Goal: Task Accomplishment & Management: Use online tool/utility

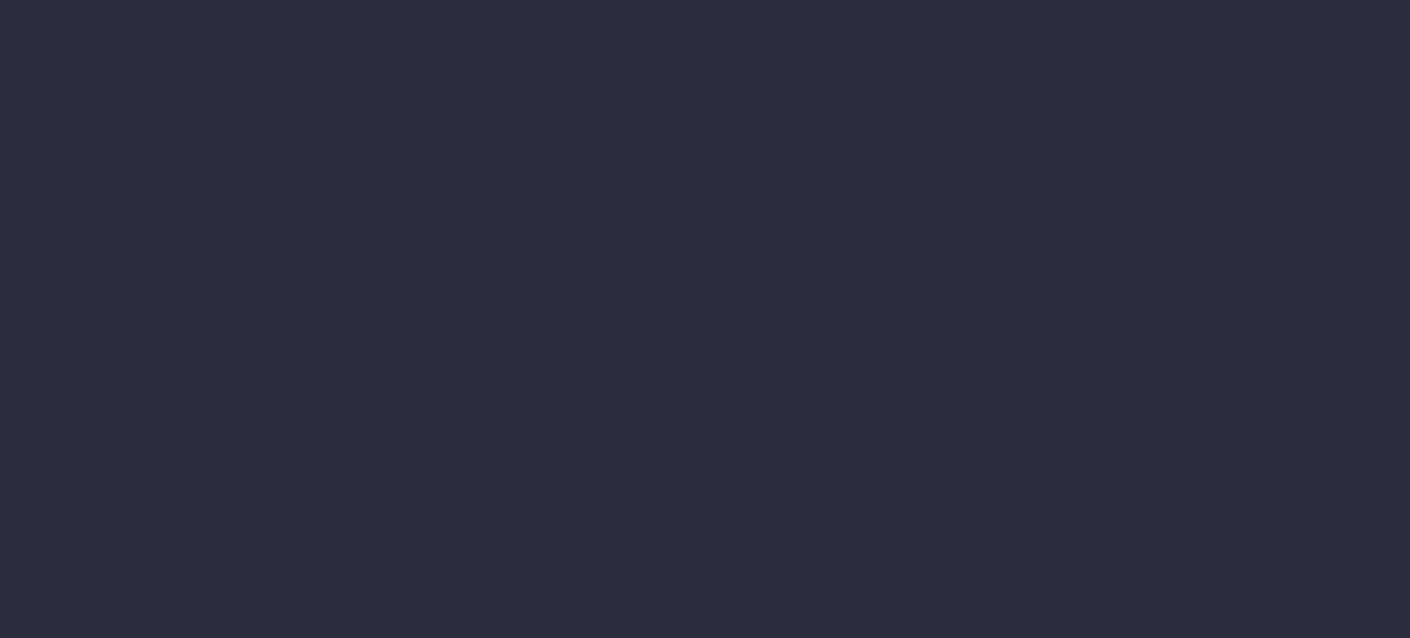
type input "[DATE] - [DATE]"
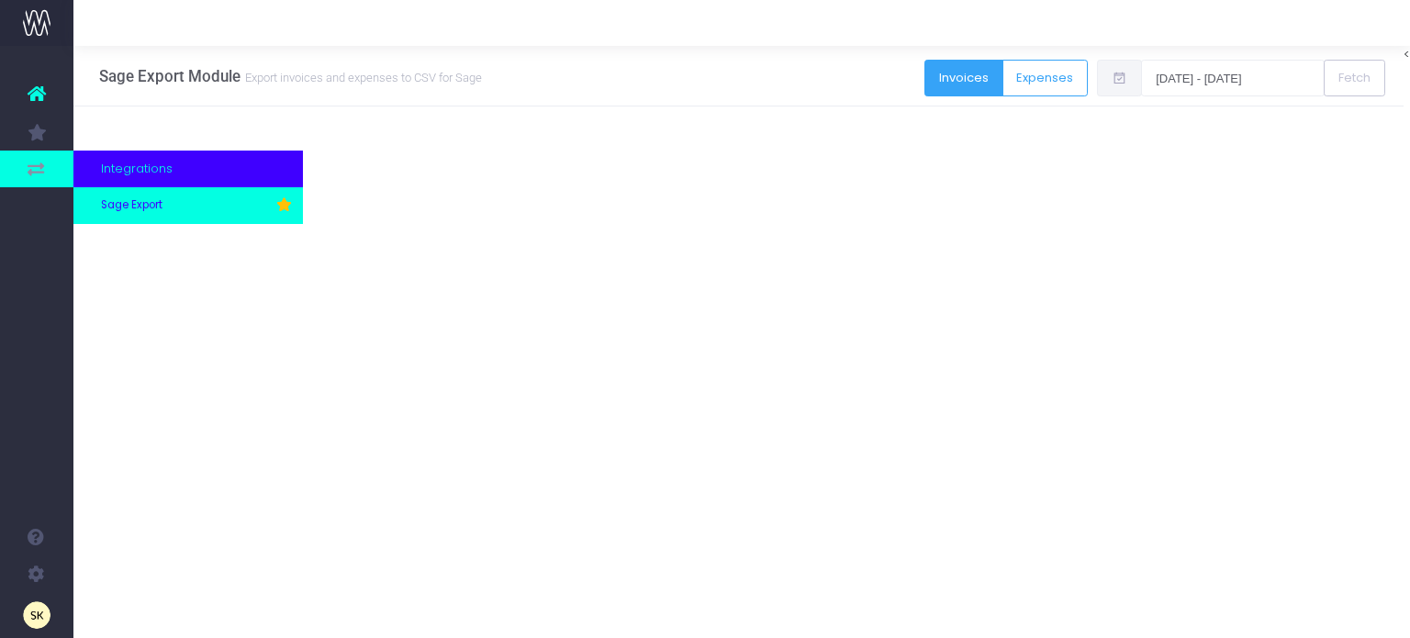
click at [136, 207] on span "Sage Export" at bounding box center [131, 205] width 61 height 17
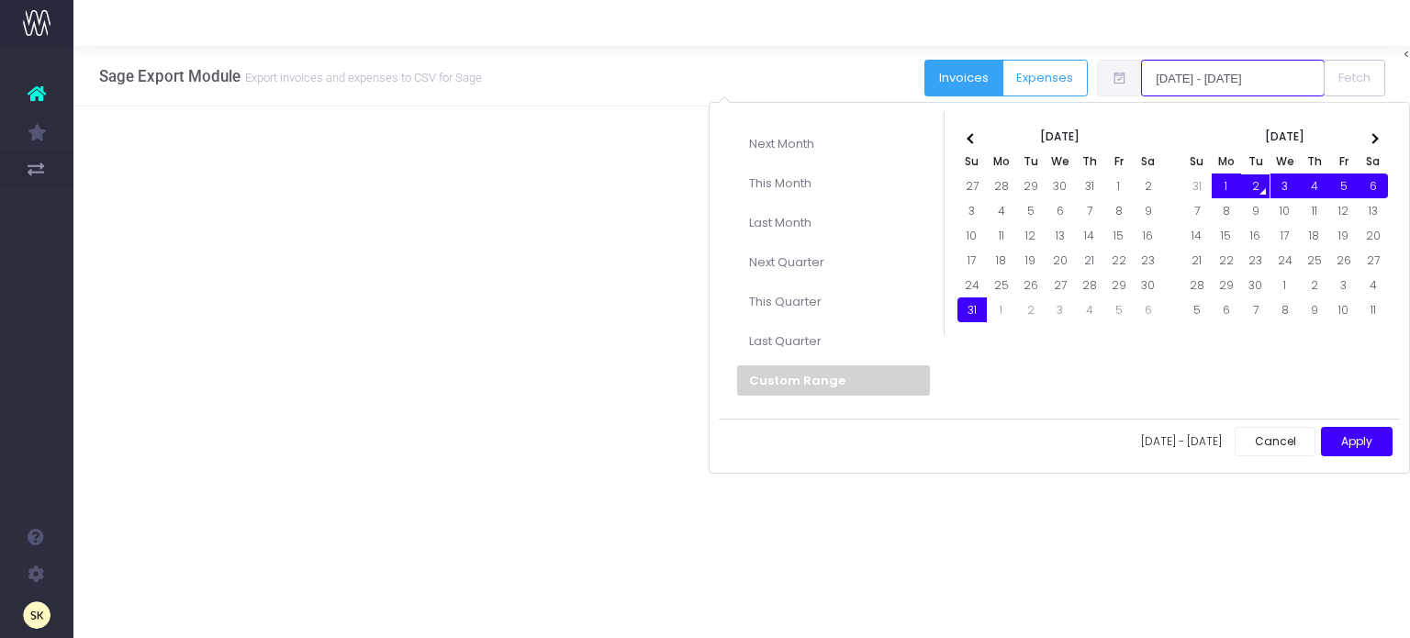
click at [1204, 73] on input "[DATE] - [DATE]" at bounding box center [1233, 78] width 184 height 37
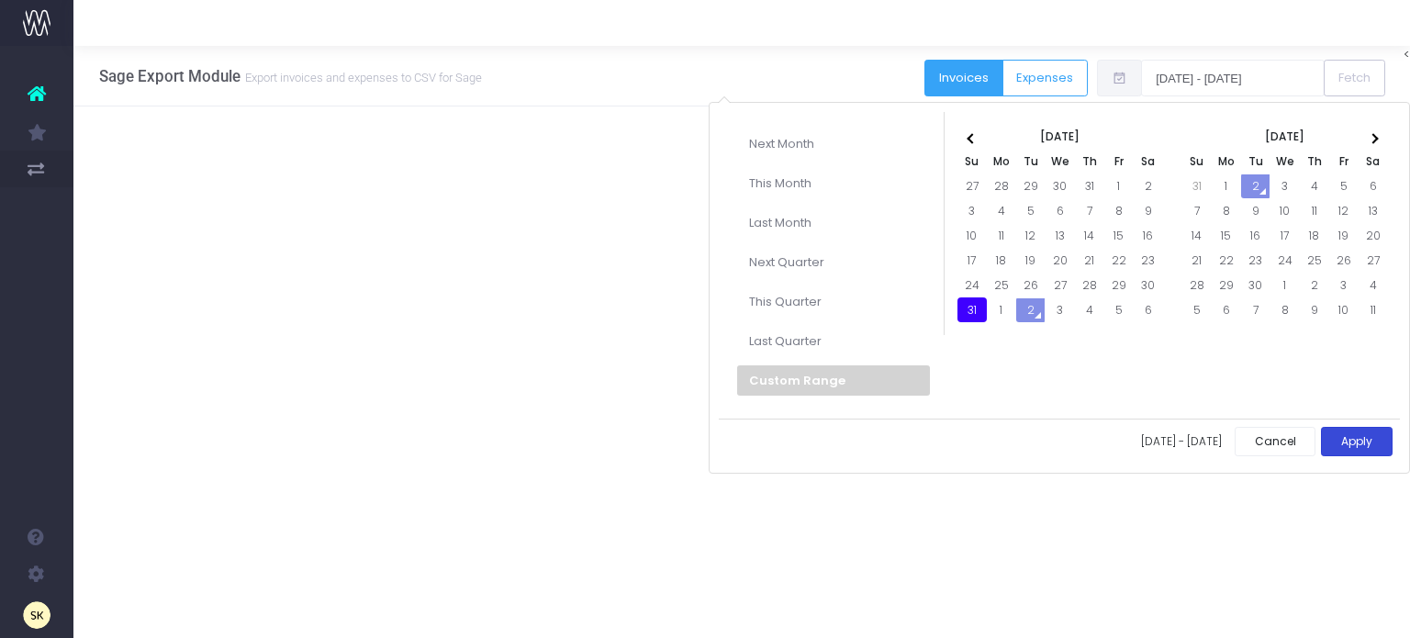
click at [1355, 432] on button "Apply" at bounding box center [1357, 442] width 72 height 30
type input "31-08-2025 - 31-08-2025"
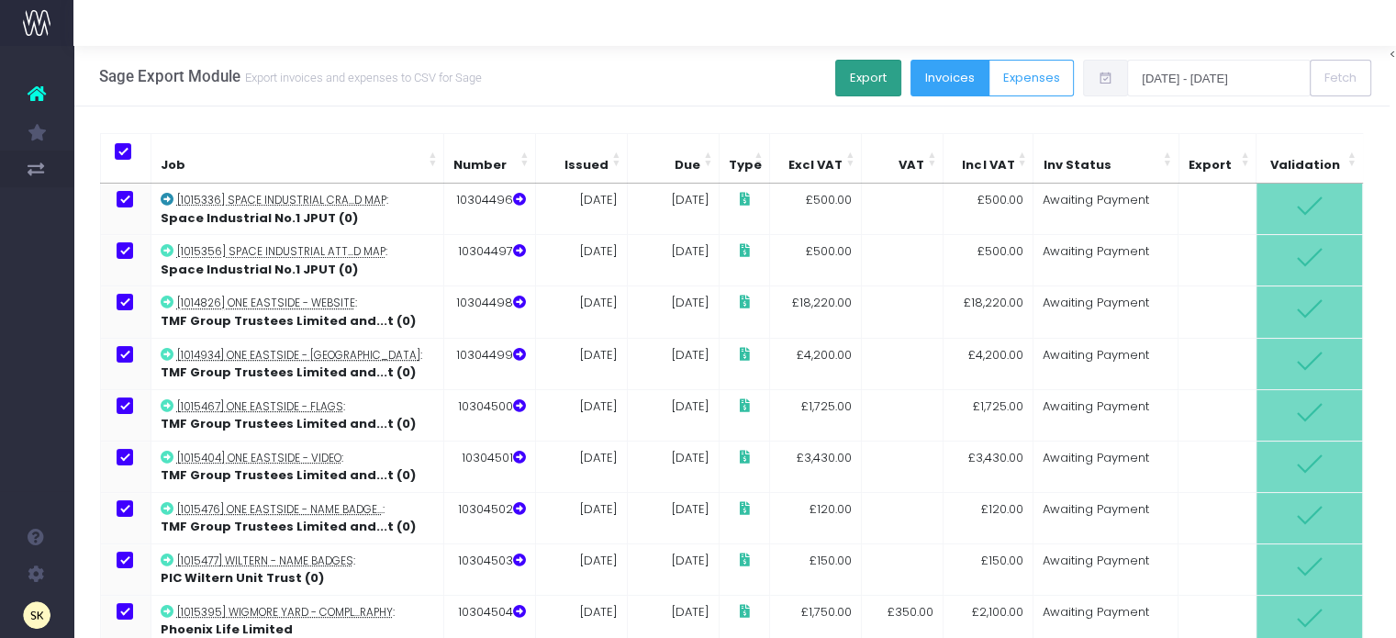
click at [872, 67] on button "Export" at bounding box center [868, 78] width 66 height 37
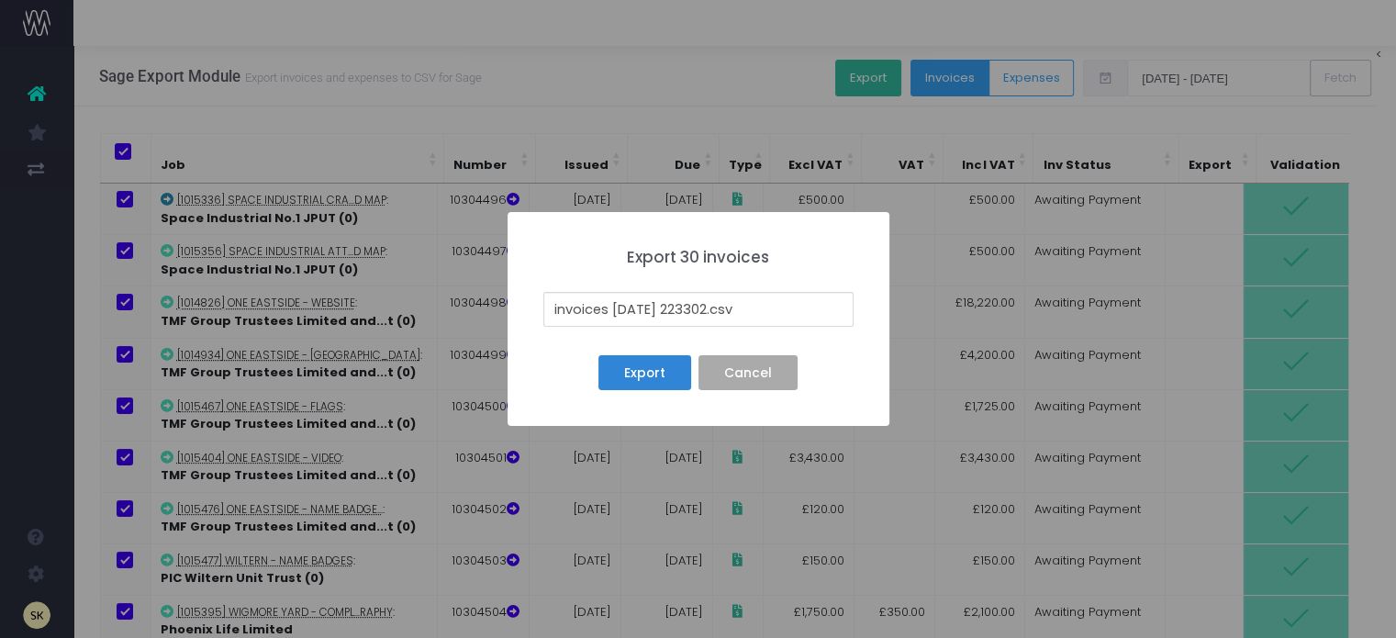
drag, startPoint x: 724, startPoint y: 304, endPoint x: 528, endPoint y: 307, distance: 196.5
click at [528, 307] on div "× Export 30 invoices invoices 25-09-02 223302.csv Export No Cancel" at bounding box center [699, 319] width 382 height 214
type input "31ST AUG 25 SI SC.csv"
click at [644, 366] on button "Export" at bounding box center [644, 372] width 92 height 35
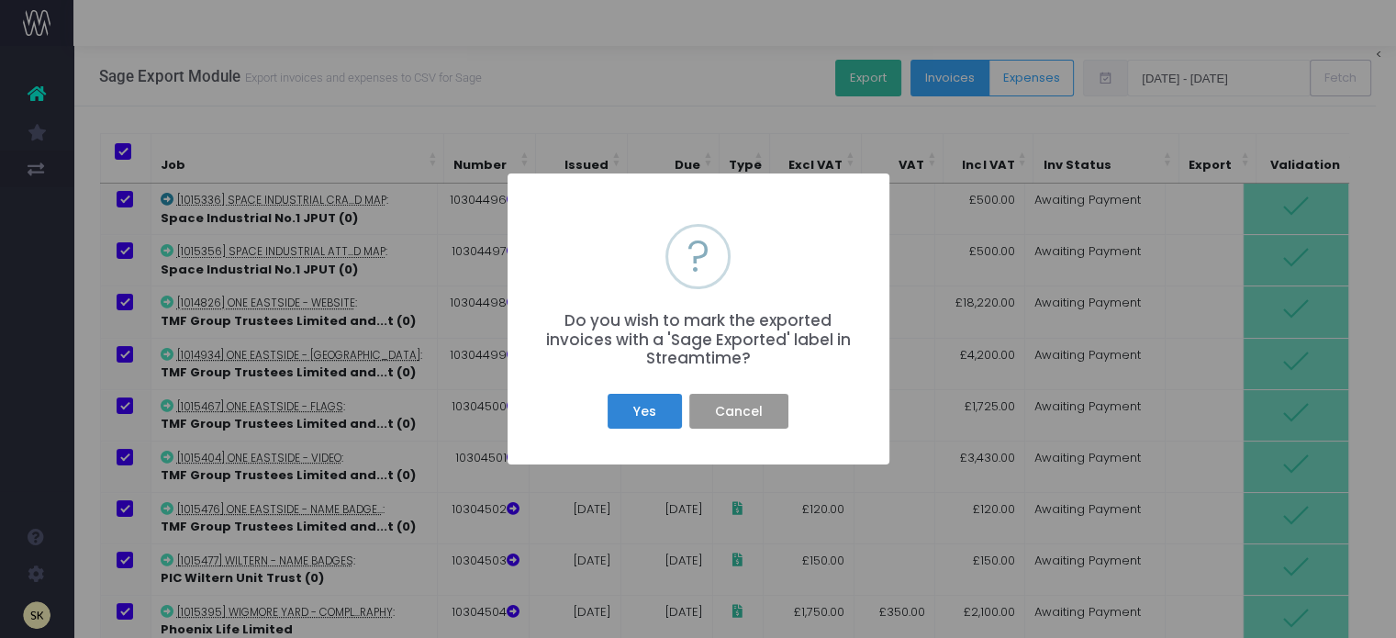
click at [750, 408] on button "Cancel" at bounding box center [738, 411] width 98 height 35
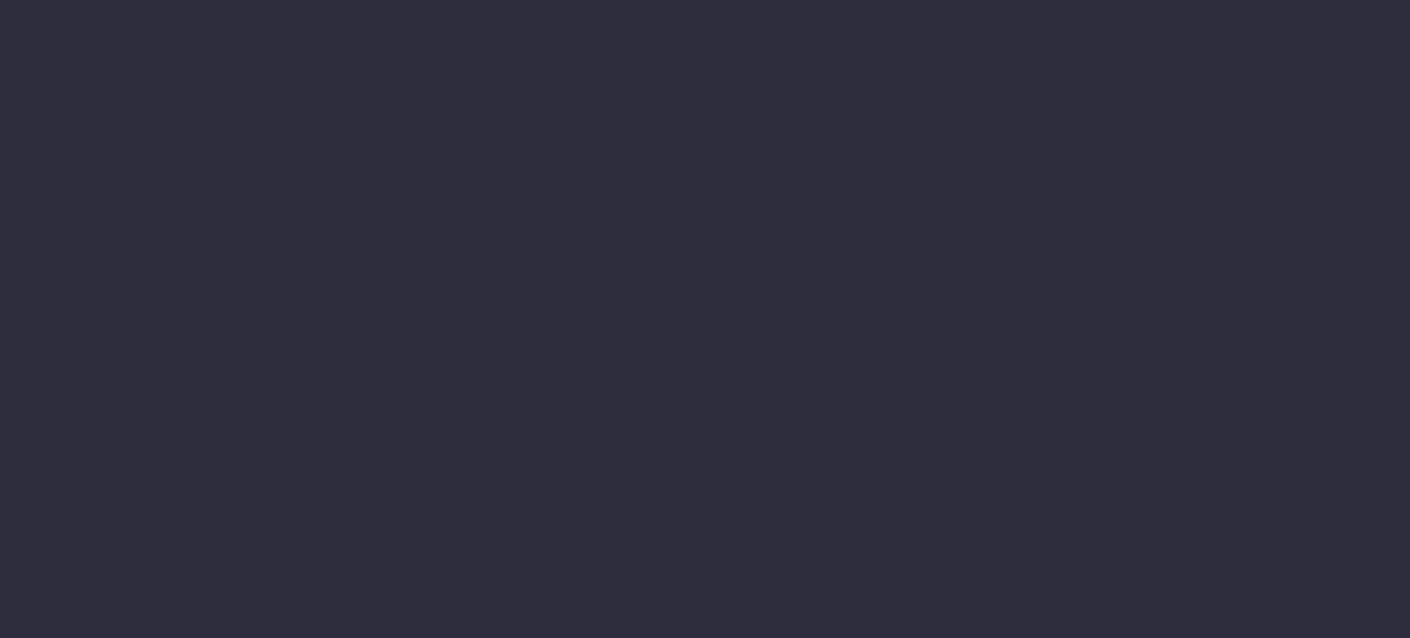
type input "[DATE] - [DATE]"
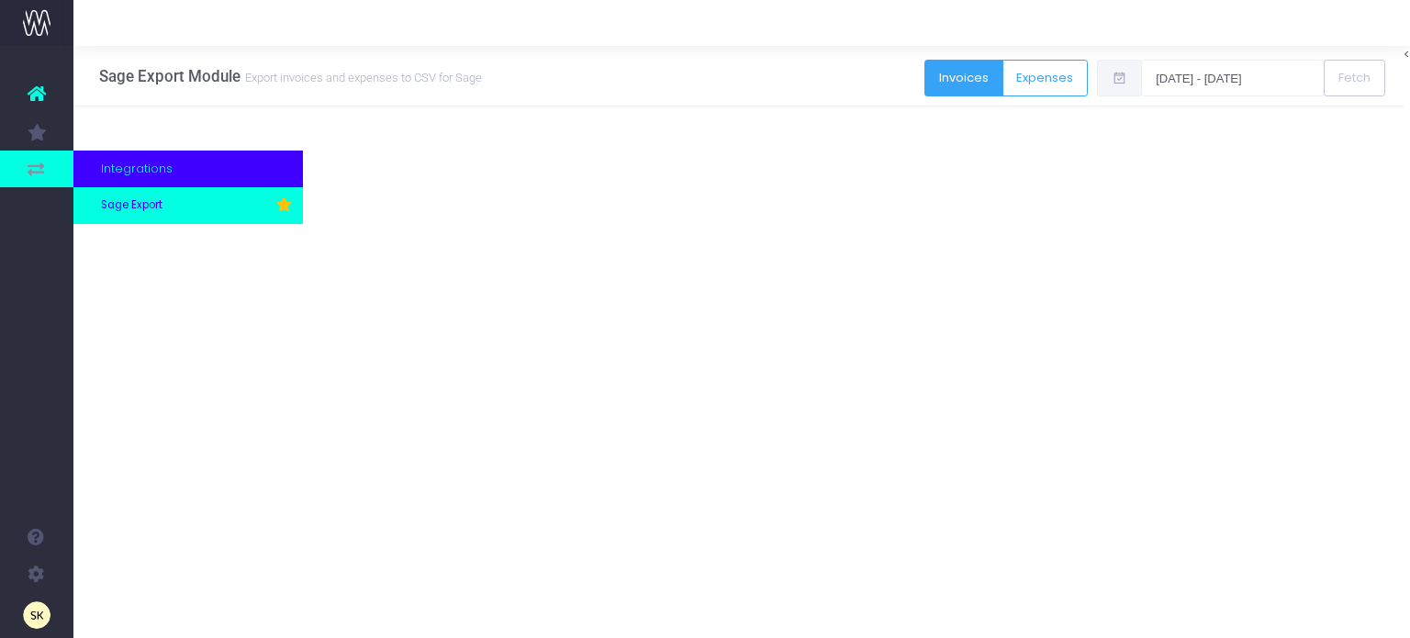
click at [135, 201] on span "Sage Export" at bounding box center [131, 205] width 61 height 17
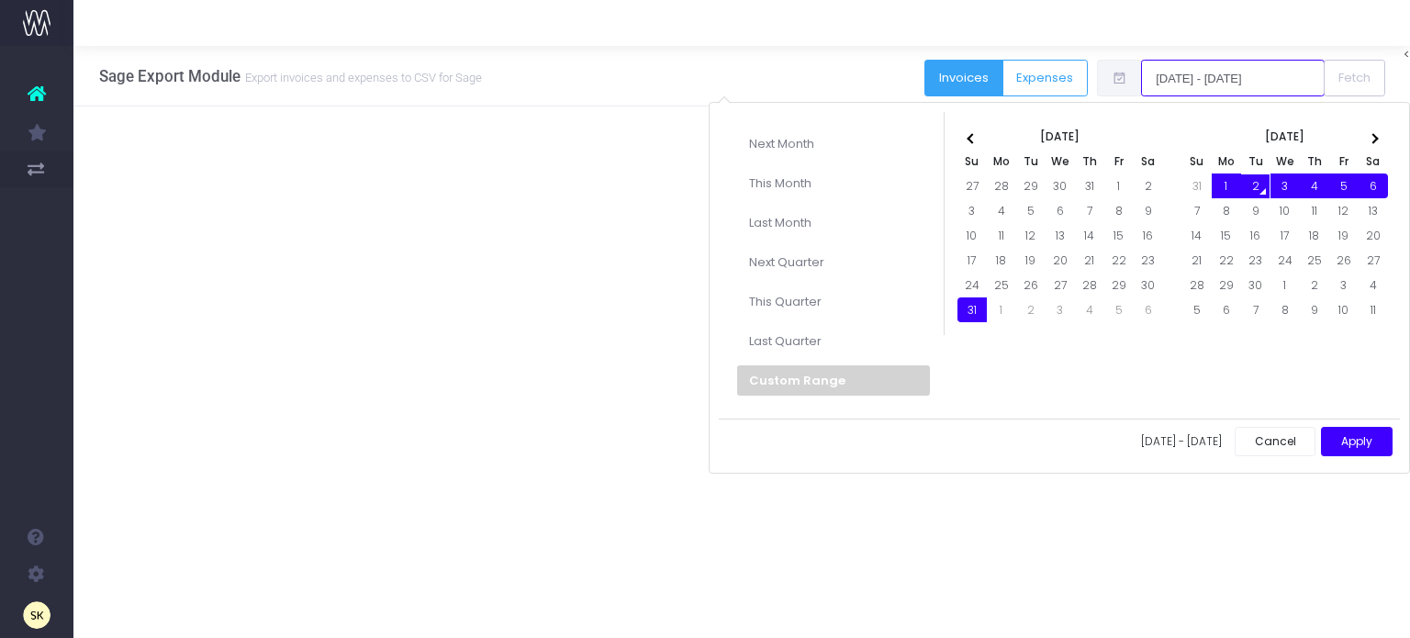
click at [1234, 79] on input "[DATE] - [DATE]" at bounding box center [1233, 78] width 184 height 37
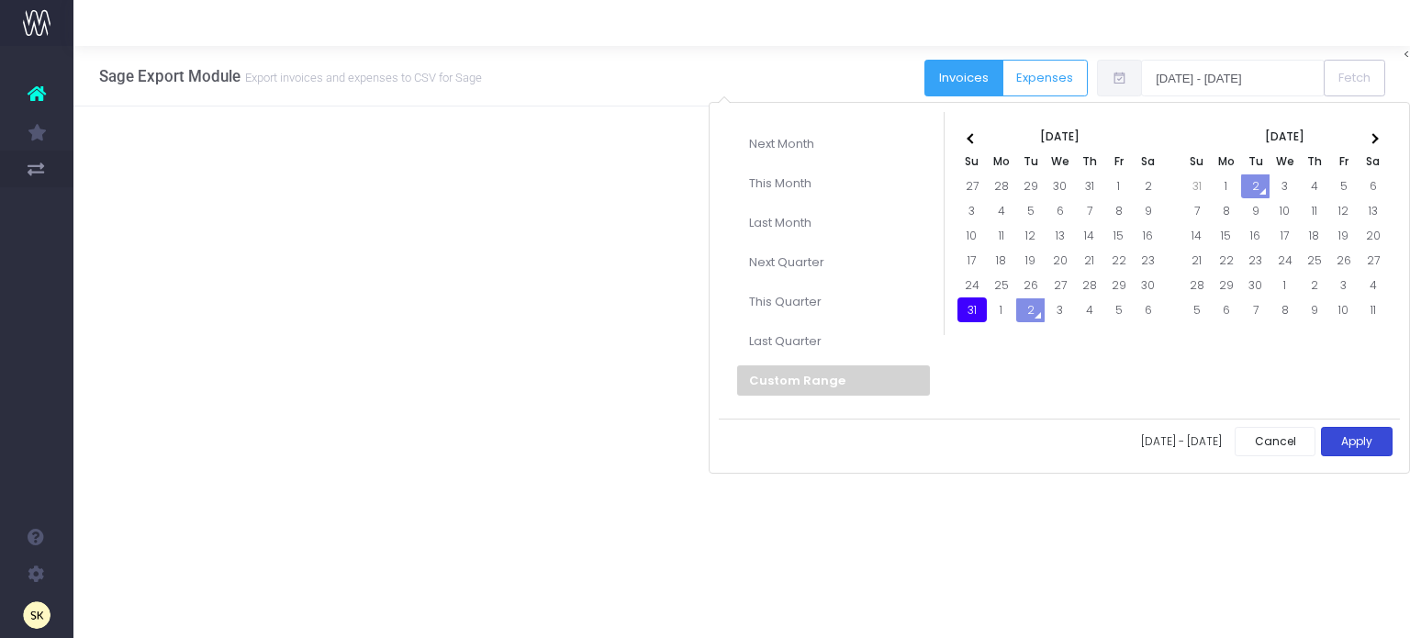
click at [1364, 443] on button "Apply" at bounding box center [1357, 442] width 72 height 30
type input "31-08-2025 - 31-08-2025"
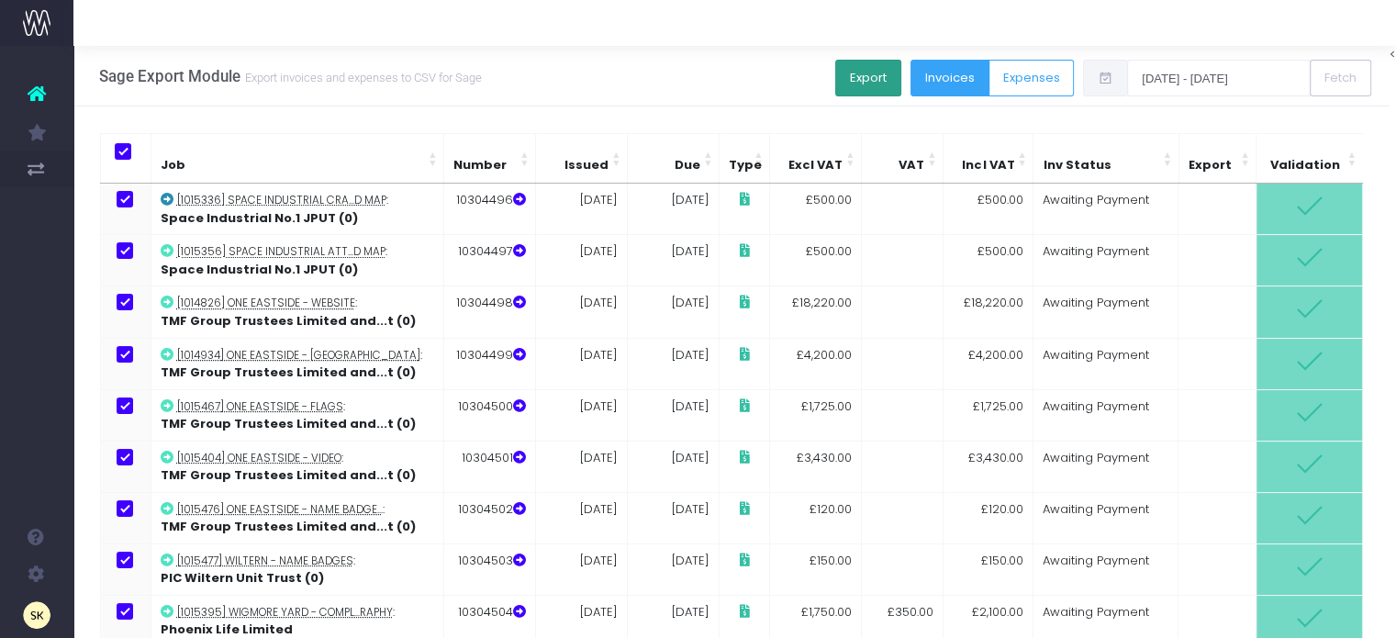
click at [875, 80] on button "Export" at bounding box center [868, 78] width 66 height 37
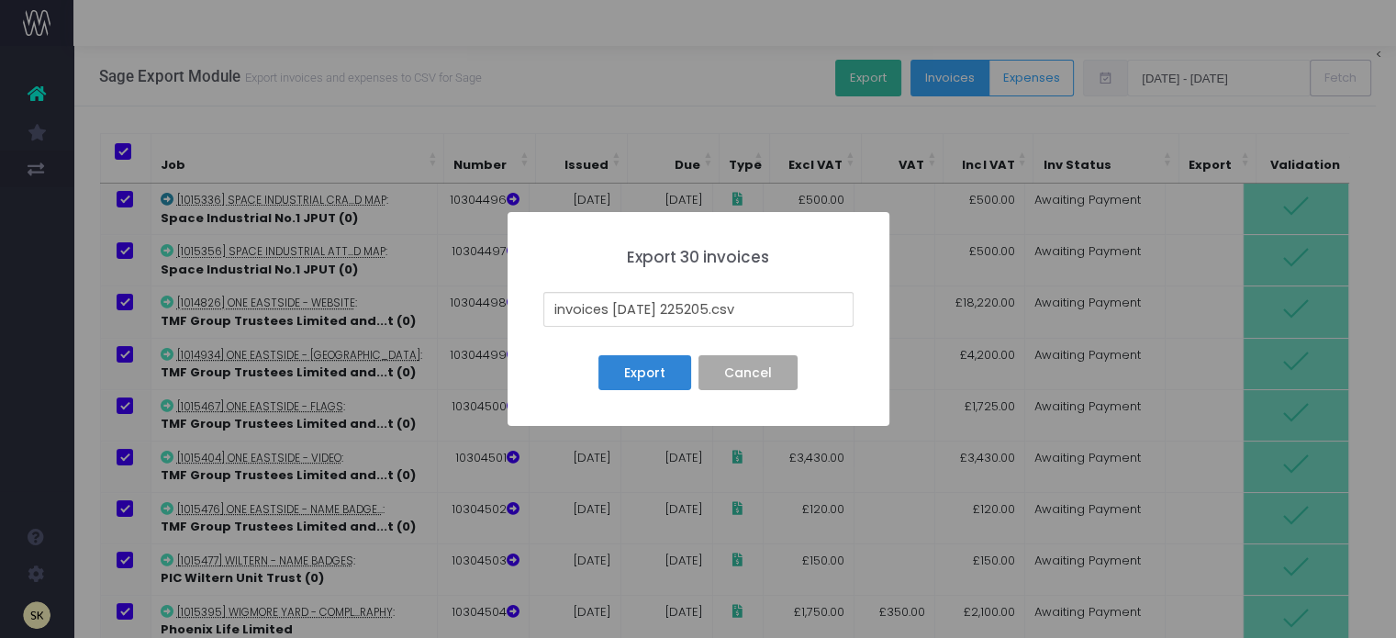
drag, startPoint x: 727, startPoint y: 306, endPoint x: 506, endPoint y: 307, distance: 221.2
click at [506, 307] on div "× Export 30 invoices invoices 25-09-02 225205.csv Export No Cancel" at bounding box center [698, 319] width 1396 height 638
type input "31ST AUG 25 SI .csv"
click at [638, 366] on button "Export" at bounding box center [644, 372] width 92 height 35
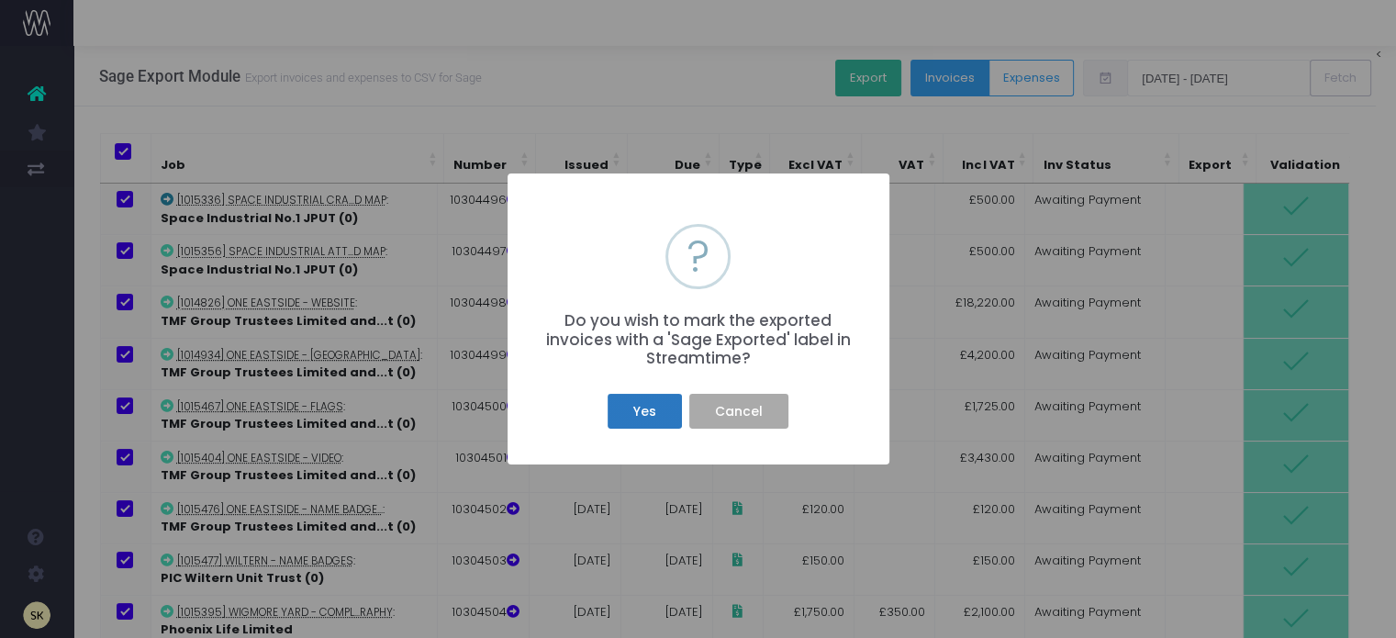
click at [646, 410] on button "Yes" at bounding box center [644, 411] width 73 height 35
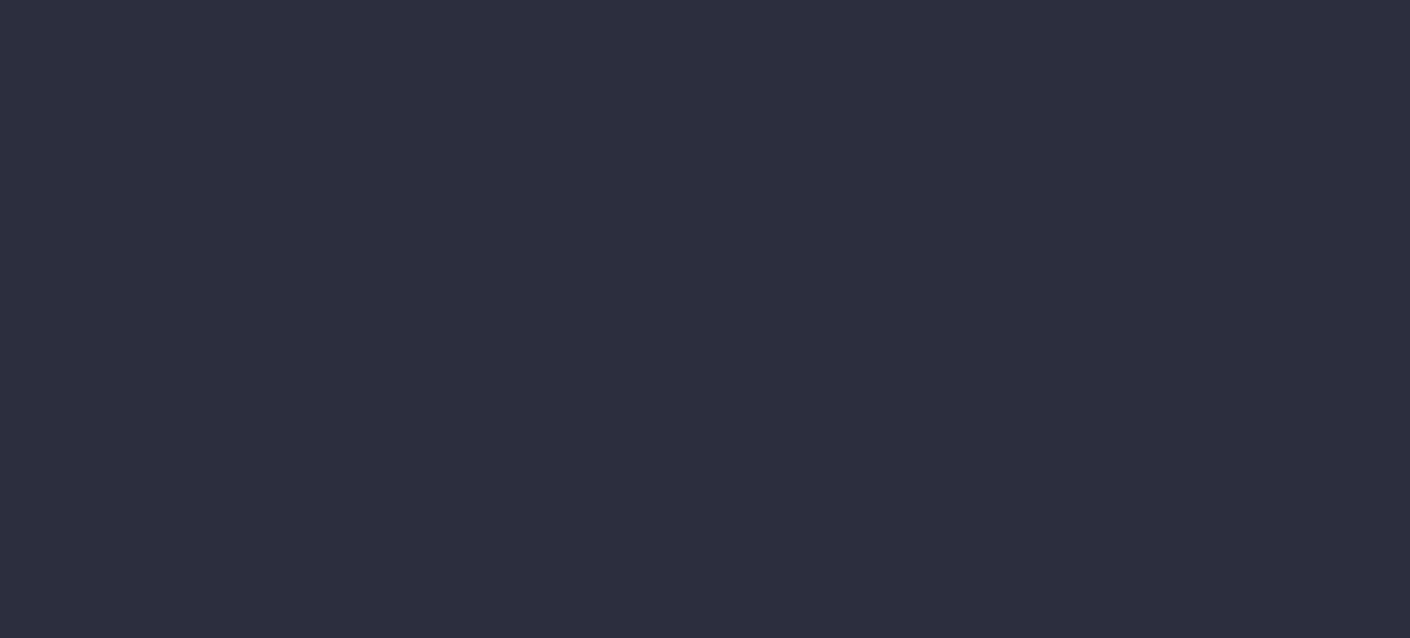
type input "[DATE] - [DATE]"
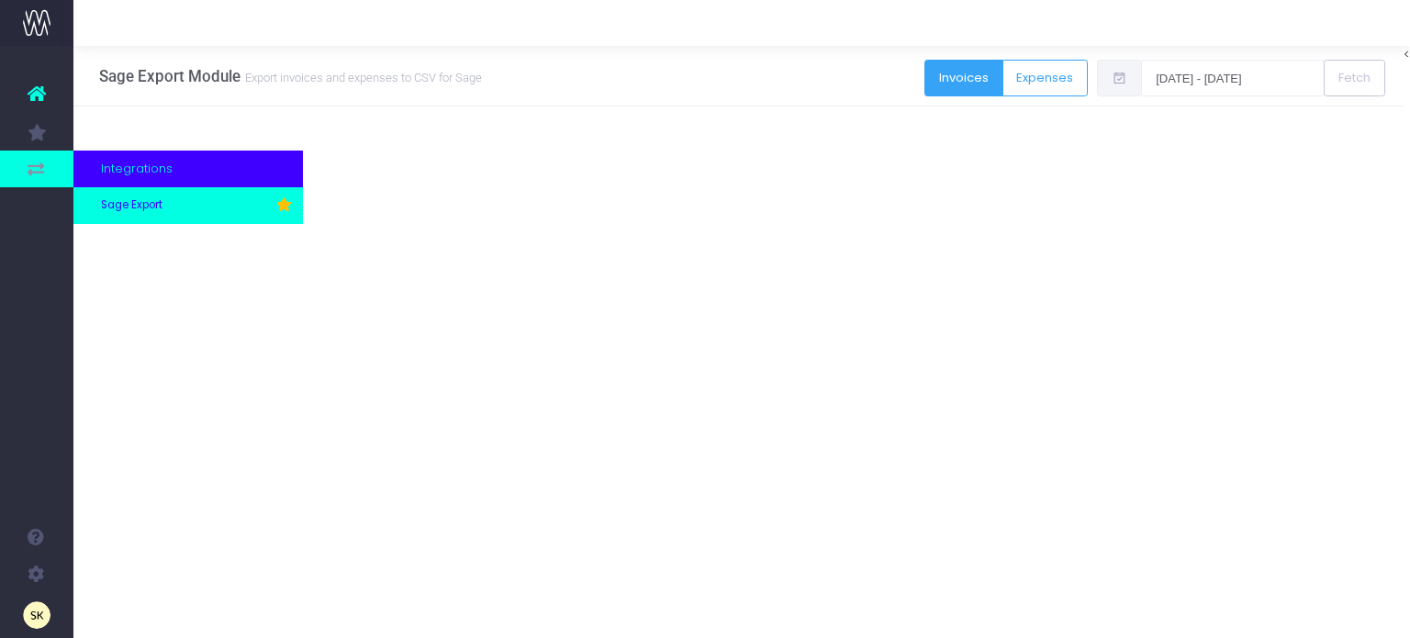
click at [135, 204] on span "Sage Export" at bounding box center [131, 205] width 61 height 17
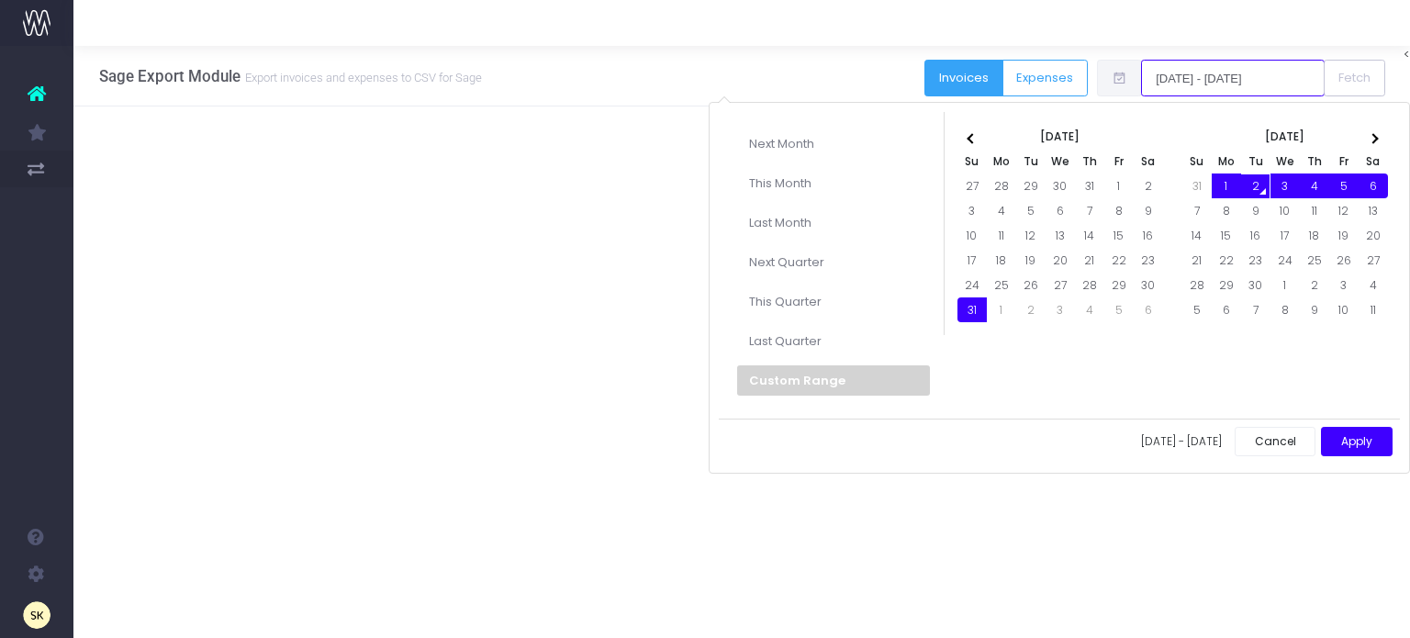
click at [1225, 77] on input "[DATE] - [DATE]" at bounding box center [1233, 78] width 184 height 37
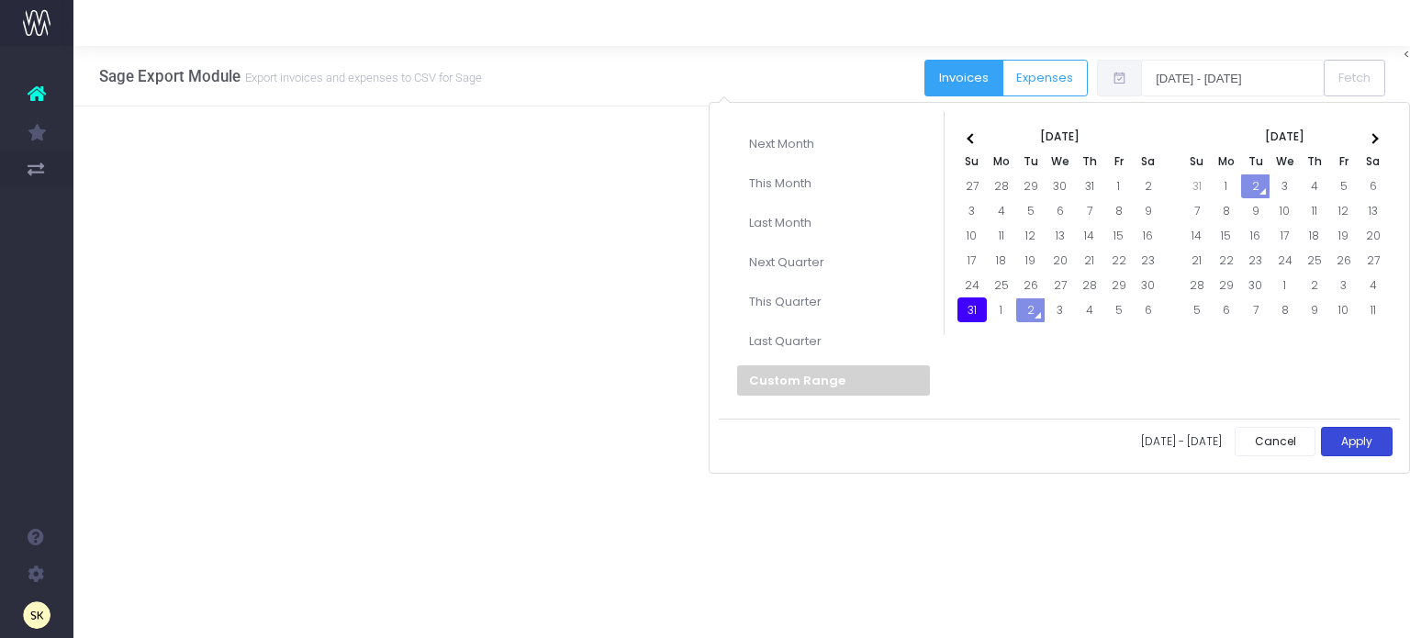
click at [1362, 435] on button "Apply" at bounding box center [1357, 442] width 72 height 30
type input "[DATE] - [DATE]"
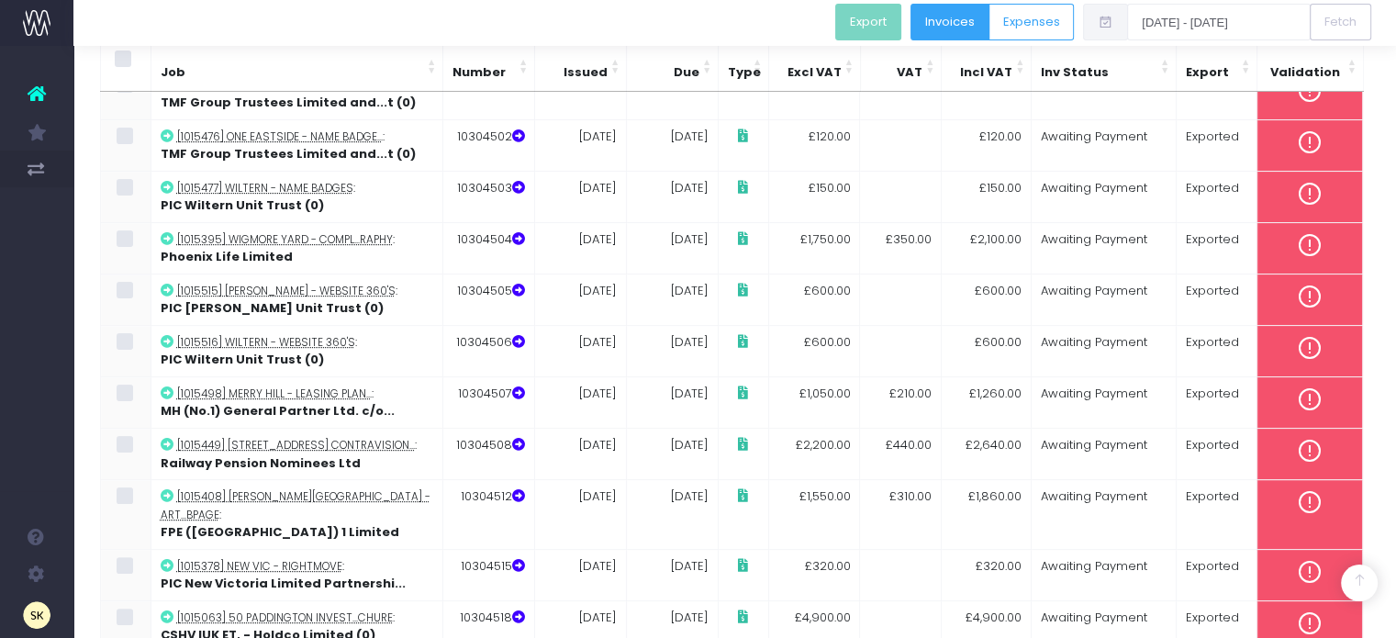
scroll to position [379, 0]
